Goal: Information Seeking & Learning: Learn about a topic

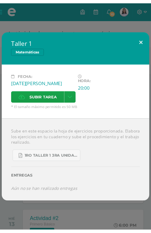
scroll to position [120, 0]
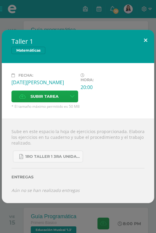
click at [144, 37] on button at bounding box center [145, 40] width 17 height 20
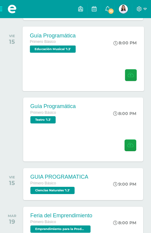
scroll to position [301, 0]
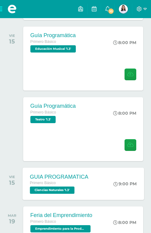
click at [78, 183] on div "Primero Básico" at bounding box center [59, 183] width 59 height 7
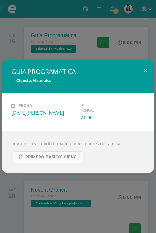
click at [52, 154] on span "Primero Básico1 ciencias naturales..pdf" at bounding box center [52, 156] width 54 height 5
click at [145, 70] on button at bounding box center [145, 70] width 17 height 20
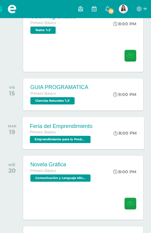
scroll to position [392, 0]
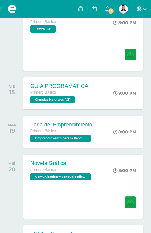
click at [33, 114] on div "AGOSTO [DATE] Guía programática Primero Básico [PERSON_NAME] '1.3' 8:00 PM 1" at bounding box center [76, 193] width 142 height 919
click at [110, 11] on span "10" at bounding box center [111, 11] width 7 height 7
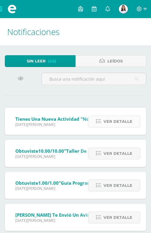
click at [109, 120] on span "Ver detalle" at bounding box center [118, 121] width 29 height 11
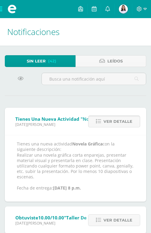
click at [109, 120] on span "Ver detalle" at bounding box center [118, 121] width 29 height 11
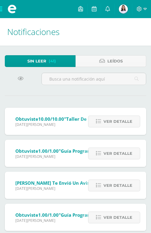
click at [109, 120] on span "Ver detalle" at bounding box center [118, 121] width 29 height 11
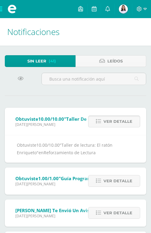
click at [109, 120] on span "Ver detalle" at bounding box center [118, 121] width 29 height 11
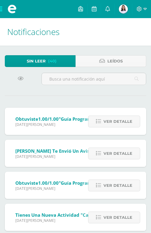
click at [110, 120] on span "Ver detalle" at bounding box center [118, 121] width 29 height 11
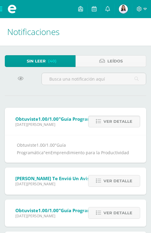
click at [110, 120] on span "Ver detalle" at bounding box center [118, 121] width 29 height 11
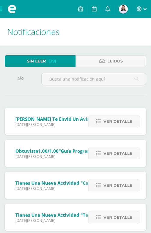
click at [110, 120] on span "Ver detalle" at bounding box center [118, 121] width 29 height 11
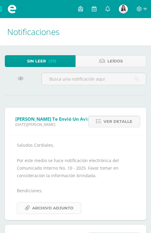
click at [46, 207] on span "Archivo Adjunto" at bounding box center [52, 207] width 41 height 11
